Goal: Obtain resource: Download file/media

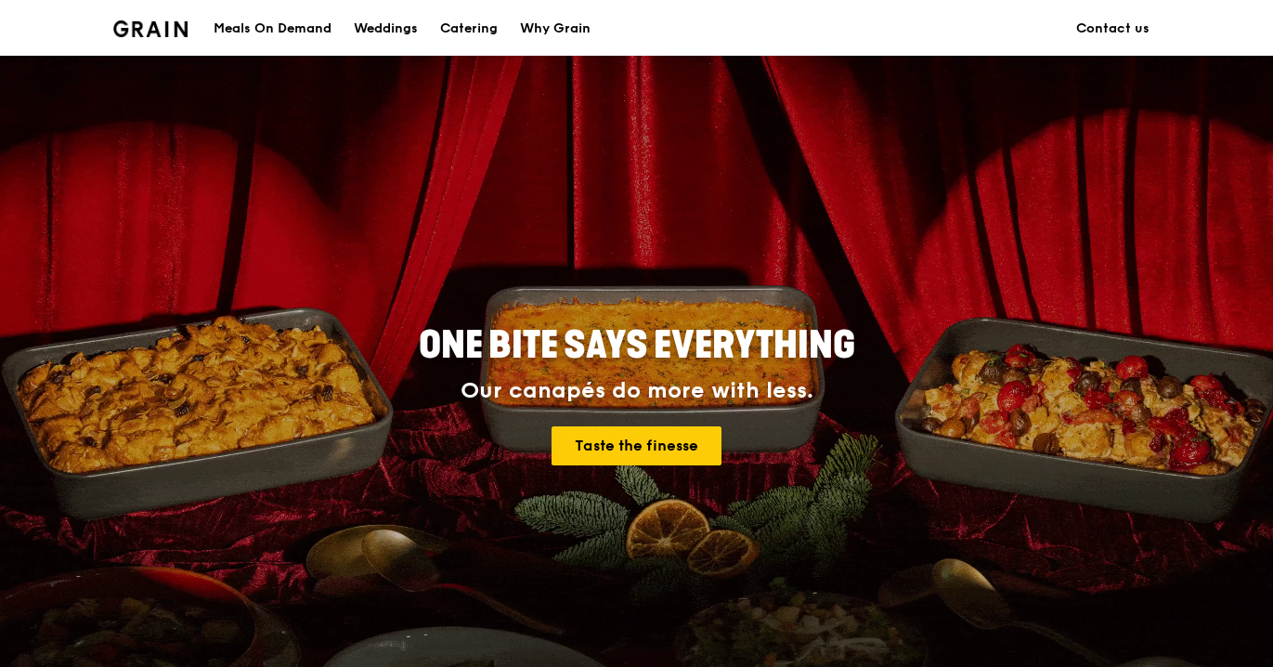
scroll to position [4, 0]
click at [496, 26] on div "Catering" at bounding box center [469, 29] width 58 height 56
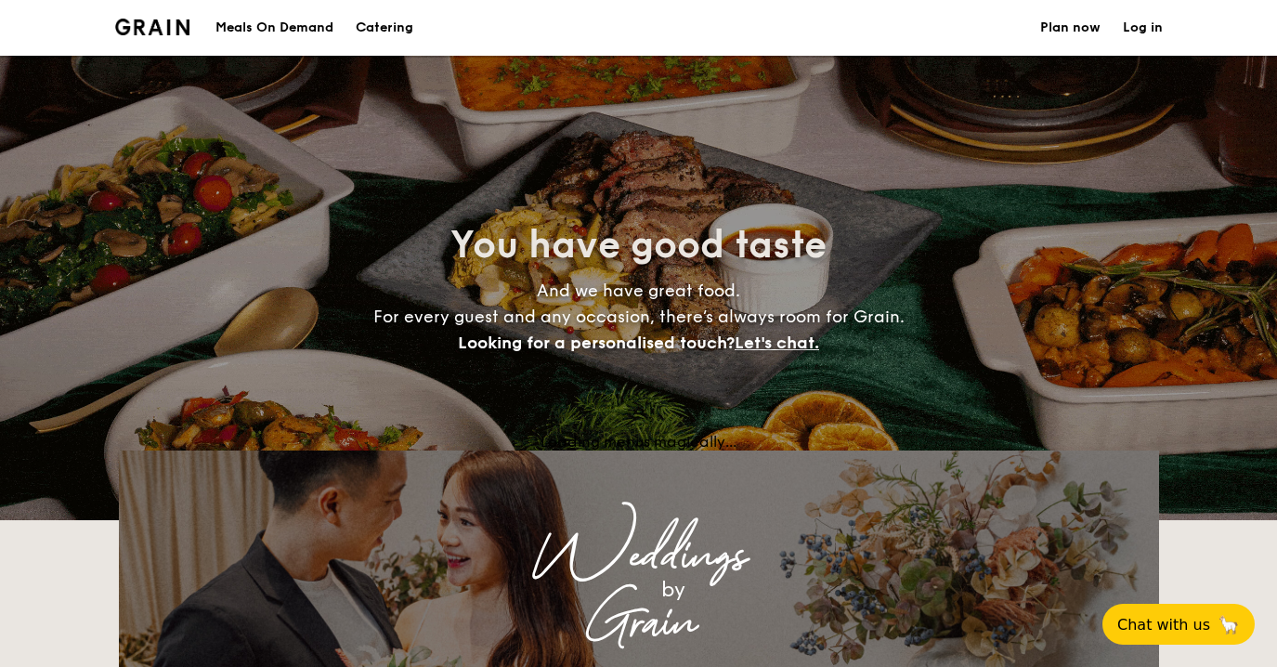
select select
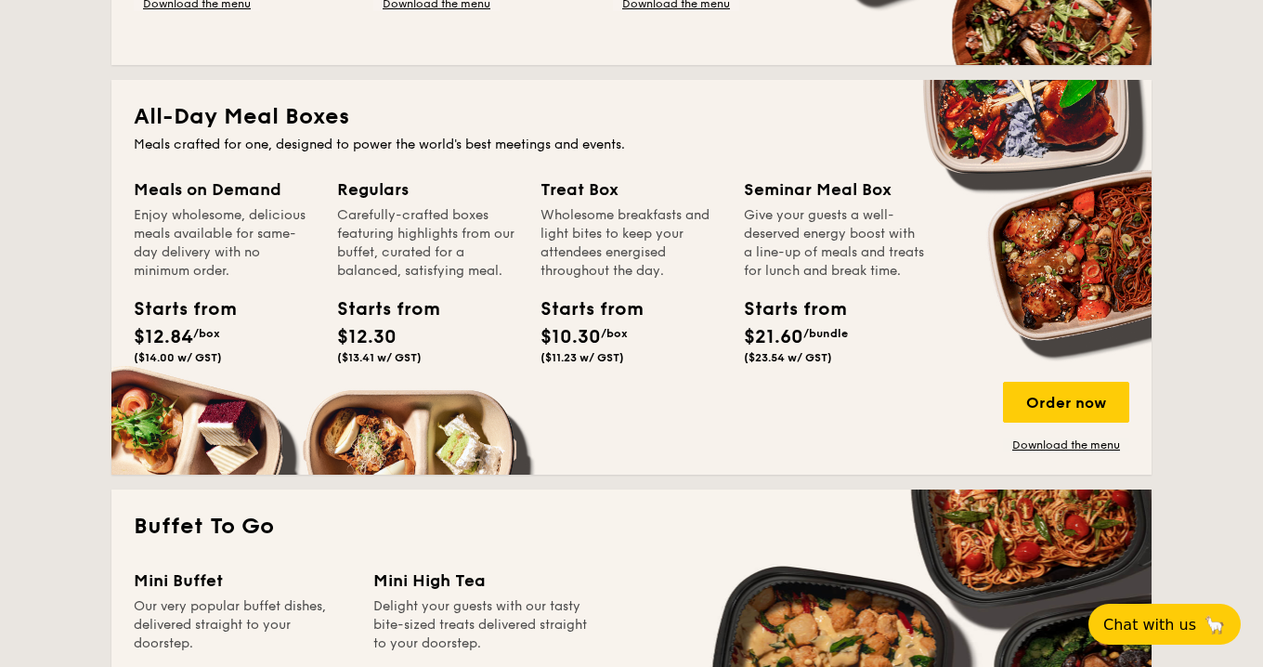
scroll to position [762, 0]
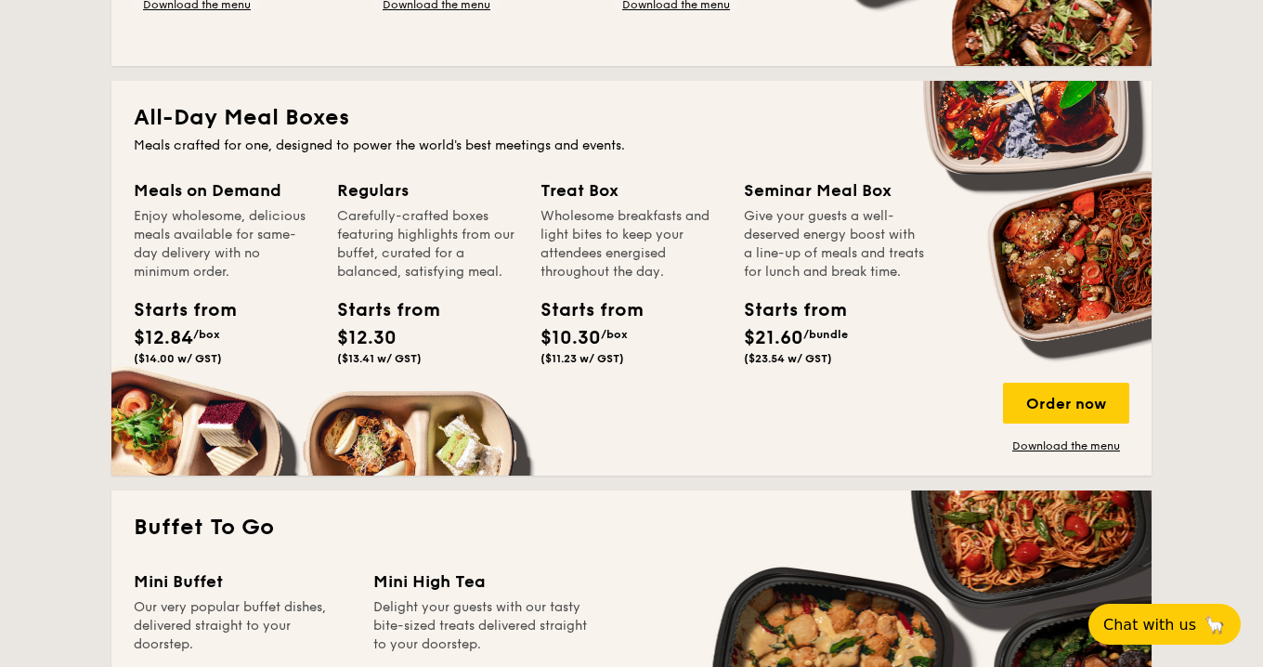
click at [165, 278] on div "Enjoy wholesome, delicious meals available for same-day delivery with no minimu…" at bounding box center [224, 244] width 181 height 74
click at [1071, 449] on link "Download the menu" at bounding box center [1066, 445] width 126 height 15
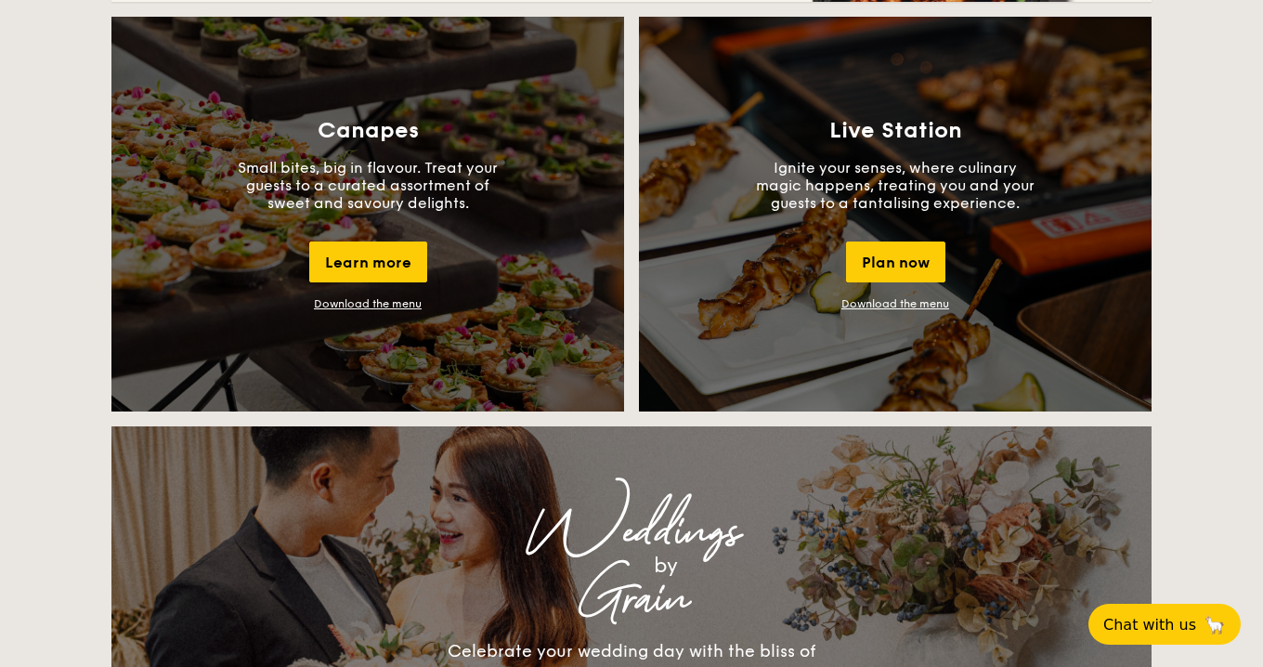
scroll to position [1636, 0]
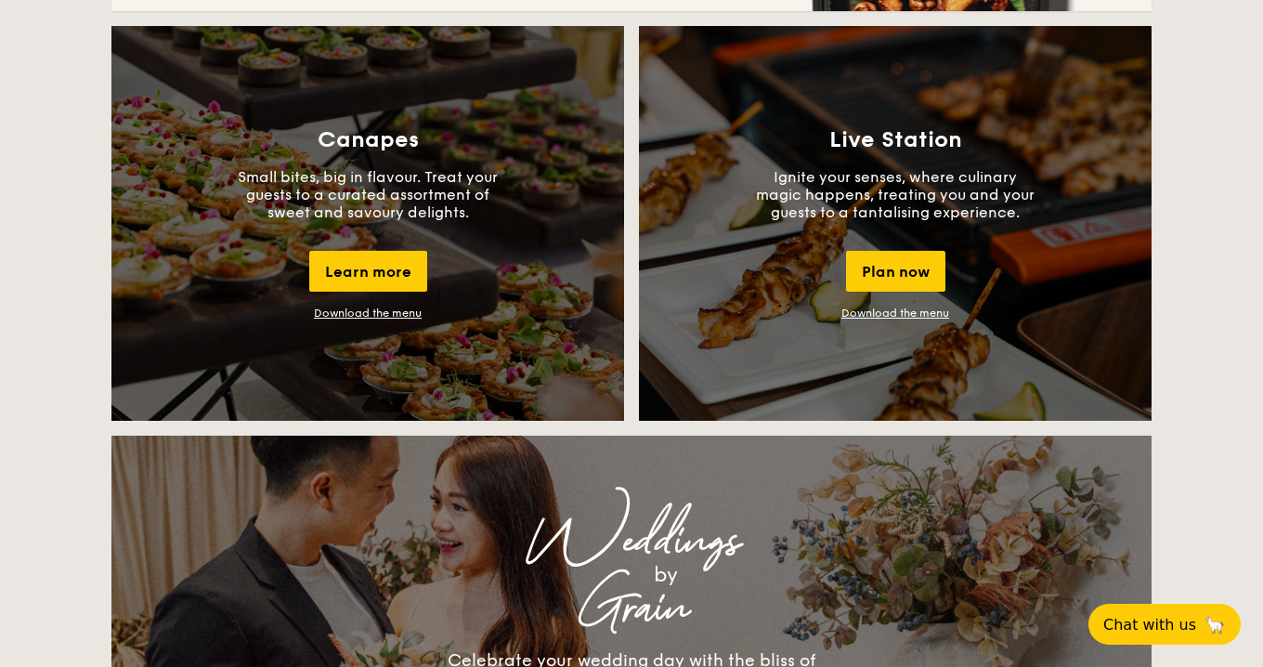
click at [336, 311] on link "Download the menu" at bounding box center [368, 313] width 108 height 13
